Goal: Information Seeking & Learning: Check status

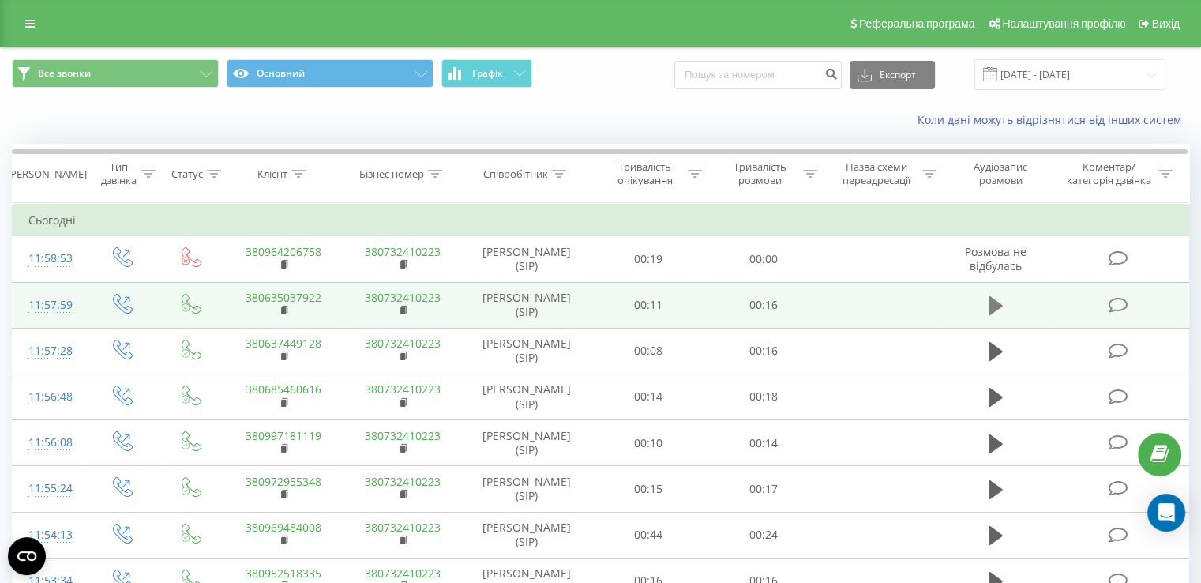
click at [987, 303] on button at bounding box center [996, 306] width 24 height 24
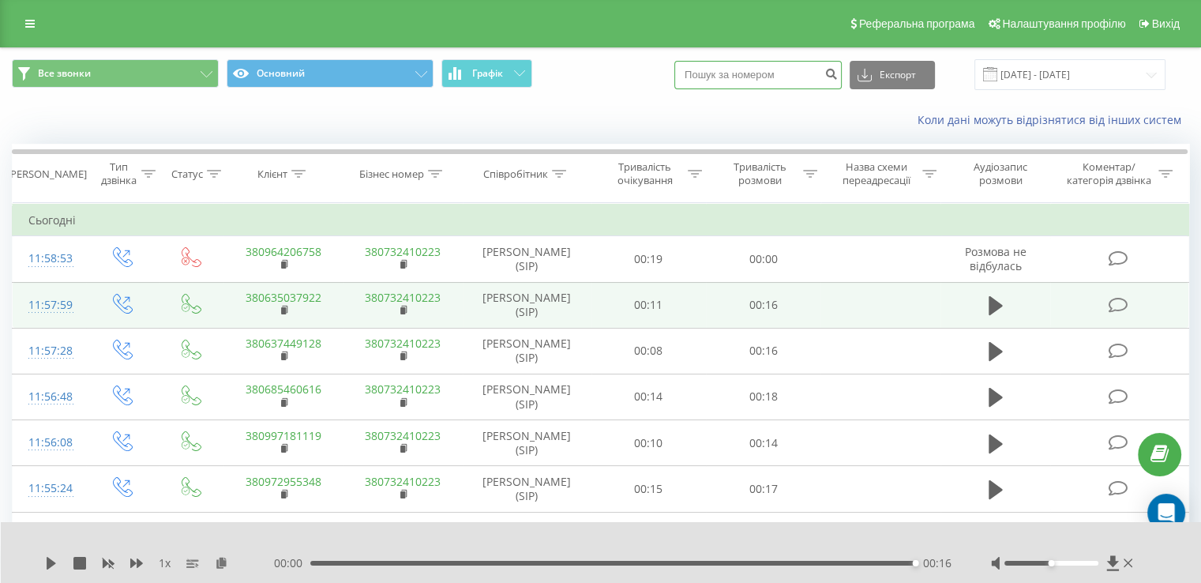
click at [737, 80] on input at bounding box center [757, 75] width 167 height 28
type input "0683439462"
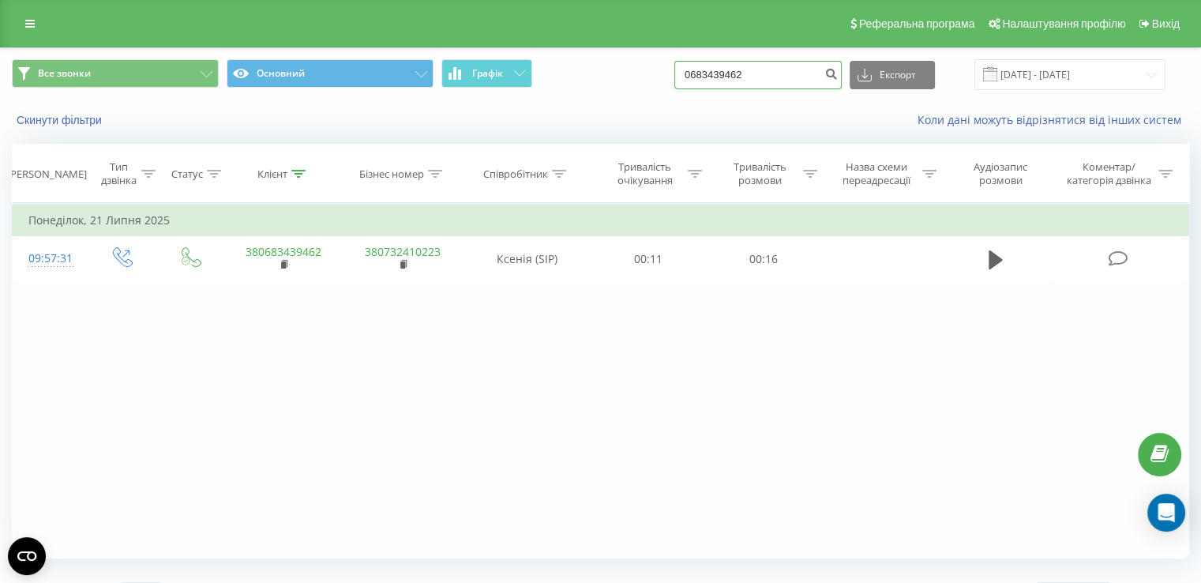
drag, startPoint x: 751, startPoint y: 80, endPoint x: 622, endPoint y: 80, distance: 128.7
click at [622, 80] on div "Все звонки Основний Графік 0683439462 Експорт .csv .xls .xlsx 21.06.2025 - 21.0…" at bounding box center [600, 74] width 1177 height 31
type input "0635584658"
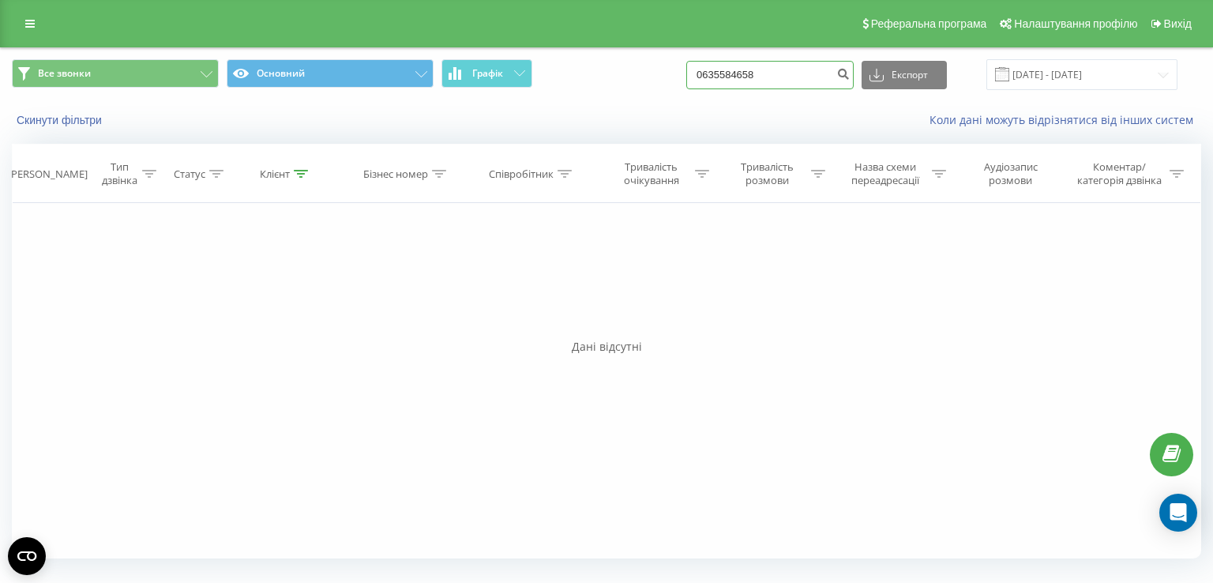
click at [748, 73] on input "0635584658" at bounding box center [769, 75] width 167 height 28
type input "0931067434"
click at [768, 76] on input "0931067434" at bounding box center [769, 75] width 167 height 28
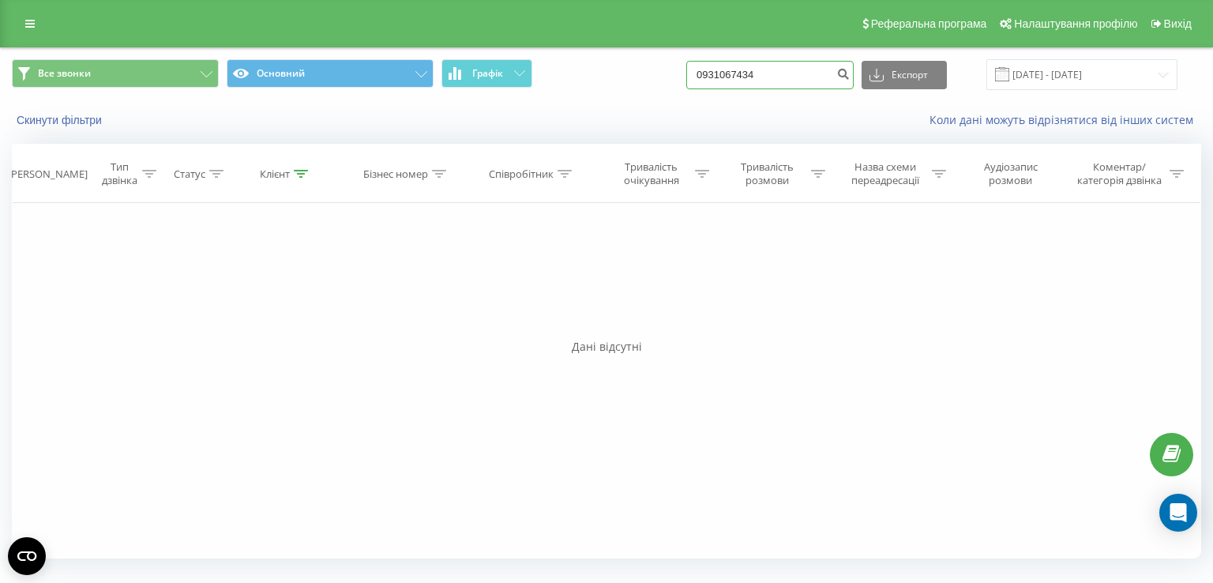
click at [768, 76] on input "0931067434" at bounding box center [769, 75] width 167 height 28
type input "0679796605"
drag, startPoint x: 779, startPoint y: 69, endPoint x: 685, endPoint y: 73, distance: 94.9
click at [685, 73] on div "Все звонки Основний Графік 0679796605 Експорт .csv .xls .xlsx 21.06.2025 - 21.0…" at bounding box center [606, 74] width 1189 height 31
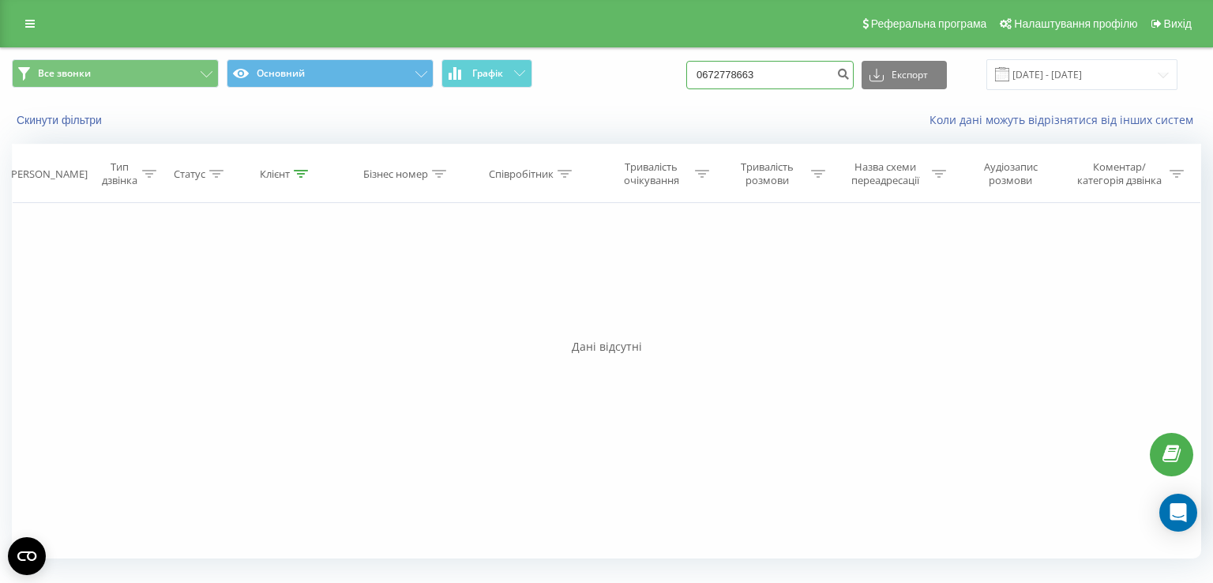
type input "0672778663"
click at [788, 81] on input "0672778663" at bounding box center [769, 75] width 167 height 28
drag, startPoint x: 644, startPoint y: 81, endPoint x: 625, endPoint y: 81, distance: 18.2
click at [625, 81] on div "Все звонки Основний Графік 0672778663 Експорт .csv .xls .xlsx 21.06.2025 - 21.0…" at bounding box center [606, 74] width 1189 height 31
type input "0"
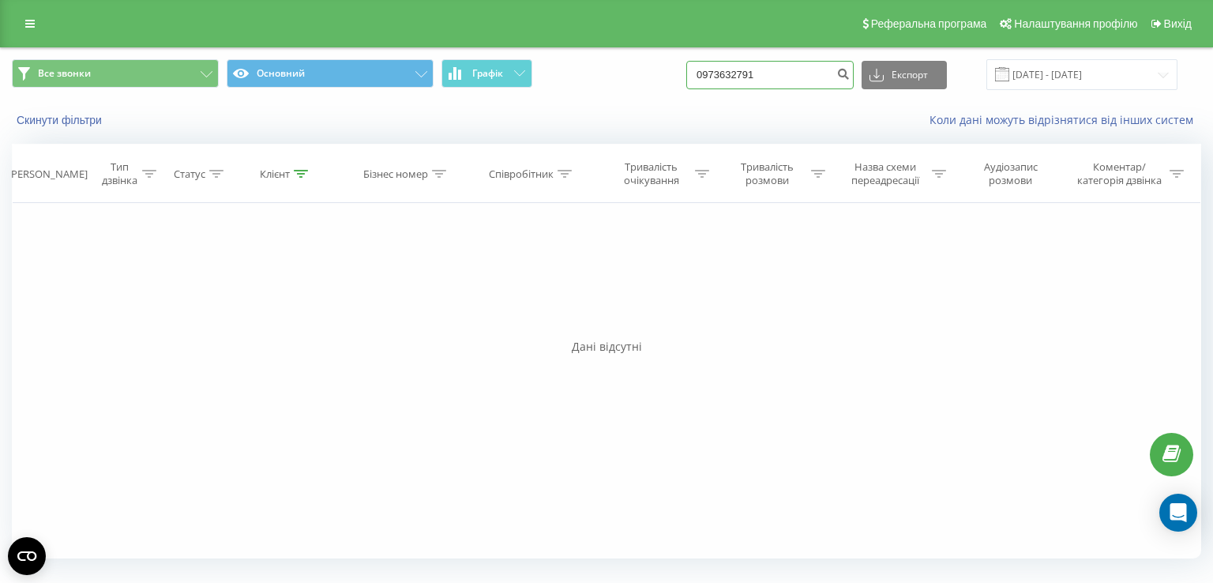
type input "0973632791"
drag, startPoint x: 764, startPoint y: 77, endPoint x: 640, endPoint y: 77, distance: 124.0
click at [640, 77] on div "Все звонки Основний Графік 0973632791 Експорт .csv .xls .xlsx [DATE] - [DATE]" at bounding box center [606, 74] width 1189 height 31
